Goal: Navigation & Orientation: Find specific page/section

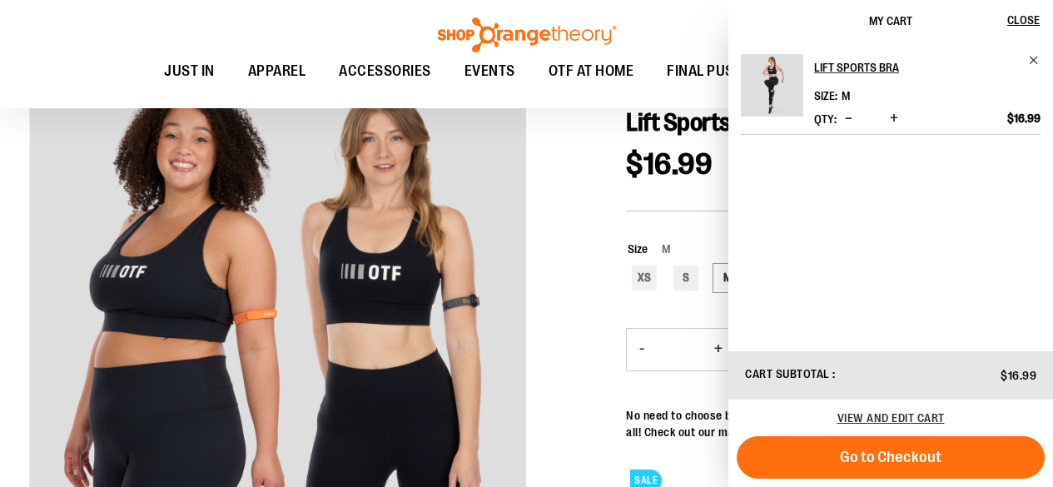
scroll to position [49, 0]
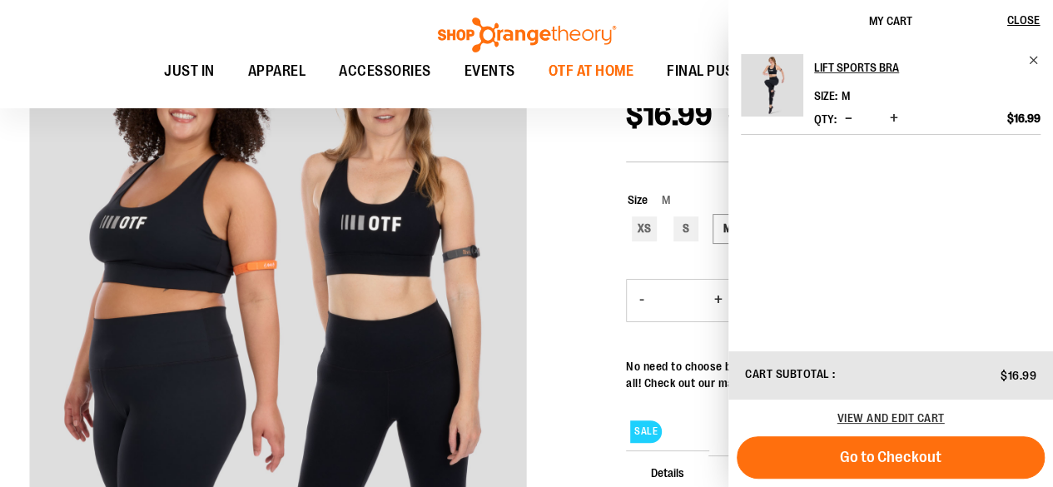
click at [586, 62] on span "OTF AT HOME" at bounding box center [592, 70] width 86 height 37
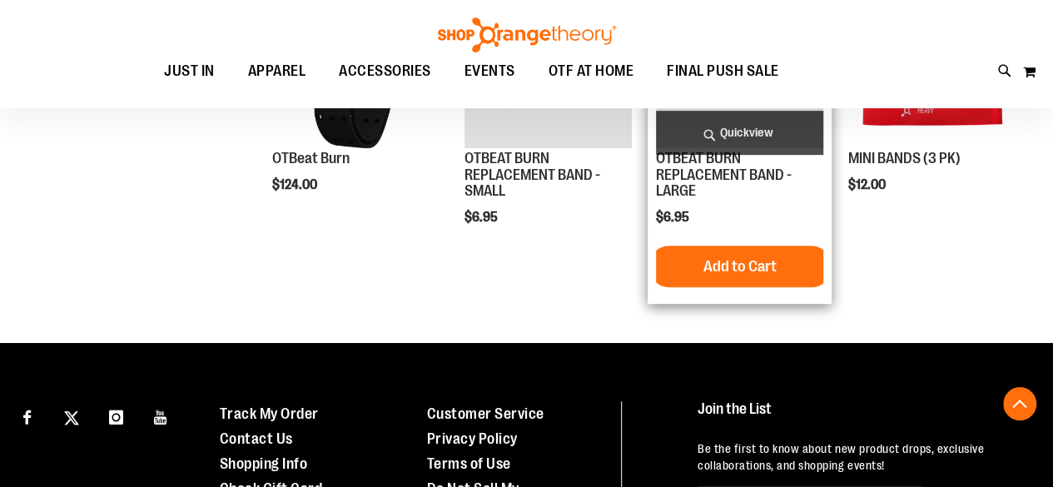
scroll to position [217, 0]
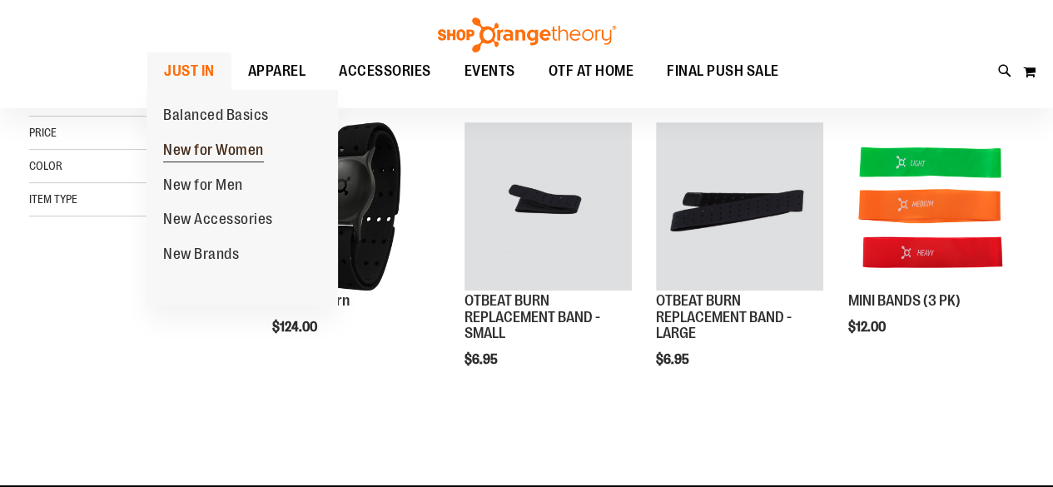
click at [246, 157] on span "New for Women" at bounding box center [213, 152] width 101 height 21
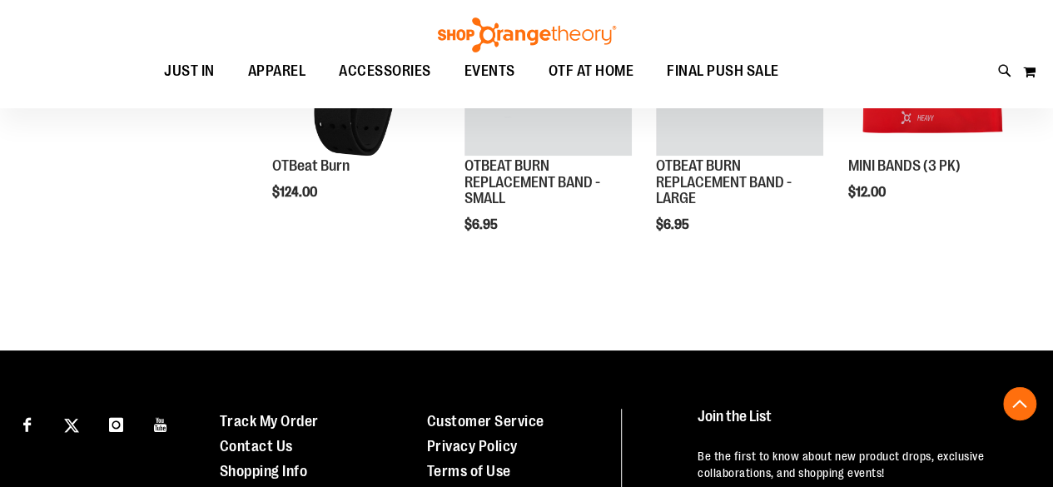
scroll to position [593, 0]
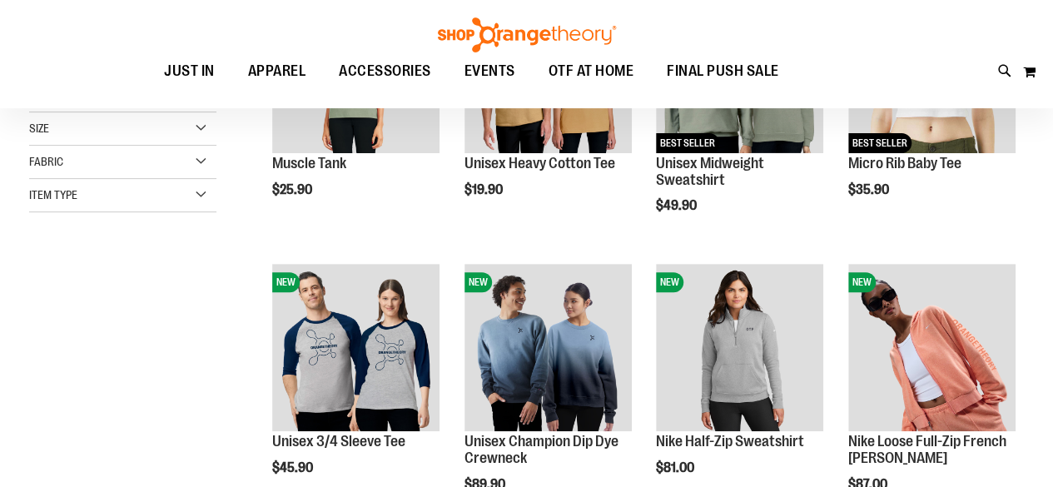
scroll to position [170, 0]
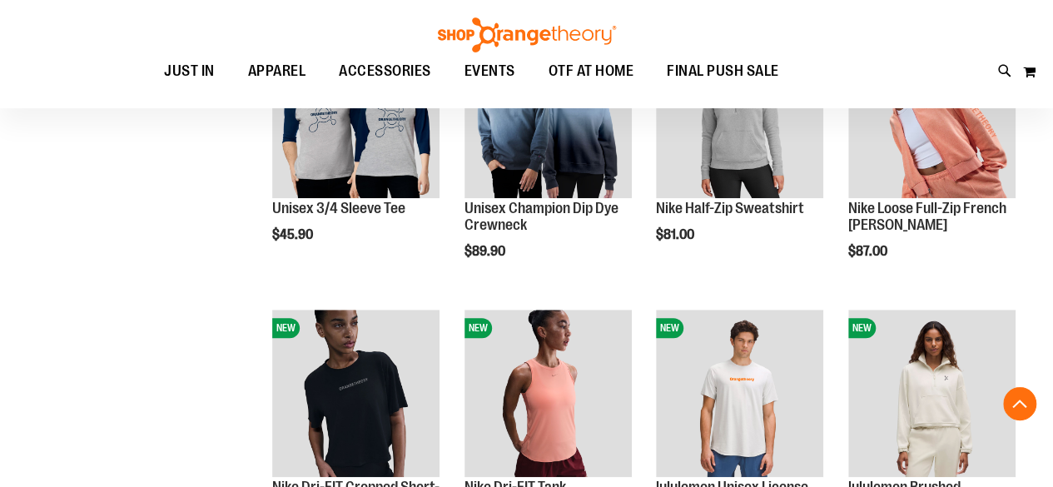
scroll to position [57, 0]
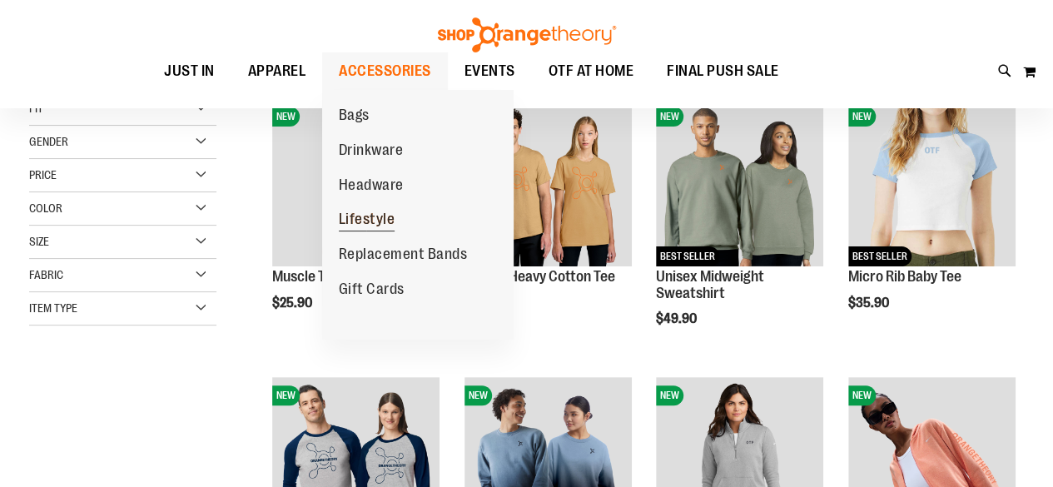
click at [391, 224] on span "Lifestyle" at bounding box center [367, 221] width 57 height 21
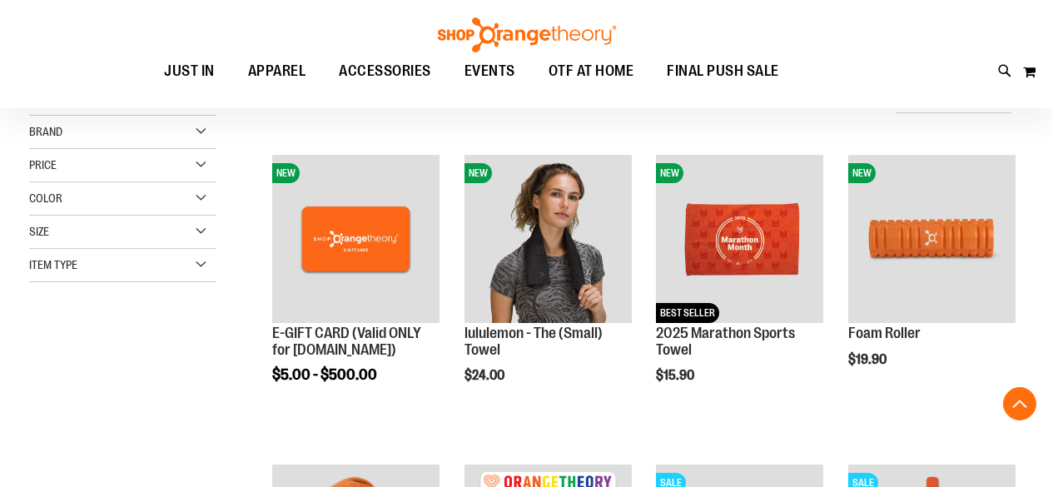
scroll to position [316, 0]
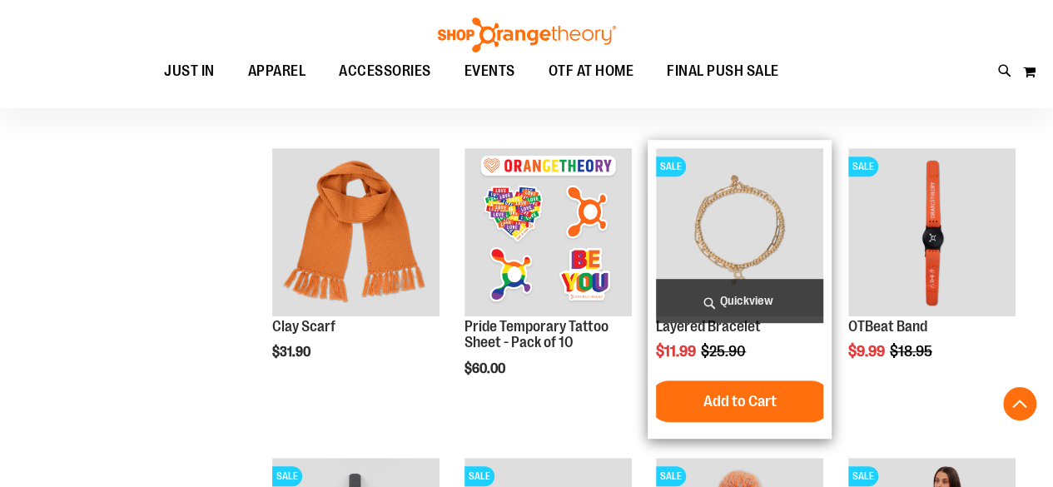
click at [741, 223] on img "product" at bounding box center [739, 231] width 167 height 167
